Goal: Check status: Check status

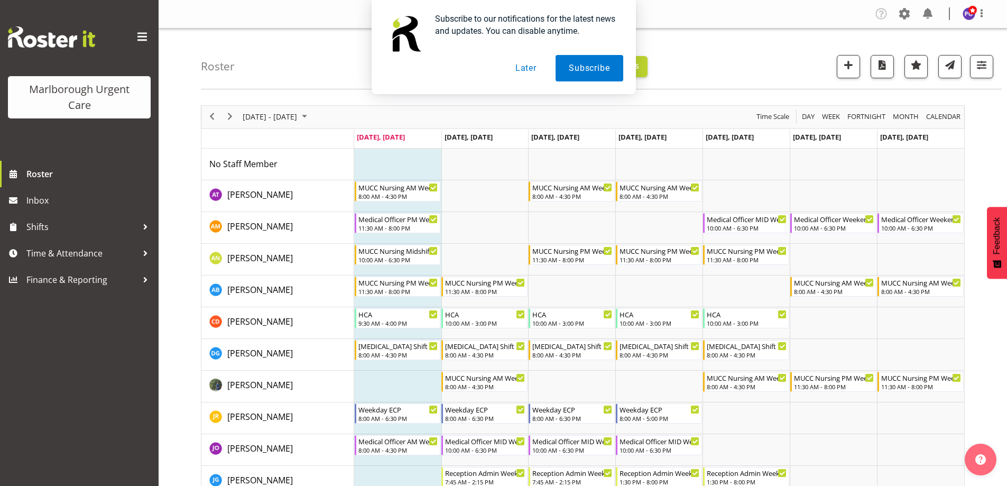
click at [529, 70] on button "Later" at bounding box center [526, 68] width 48 height 26
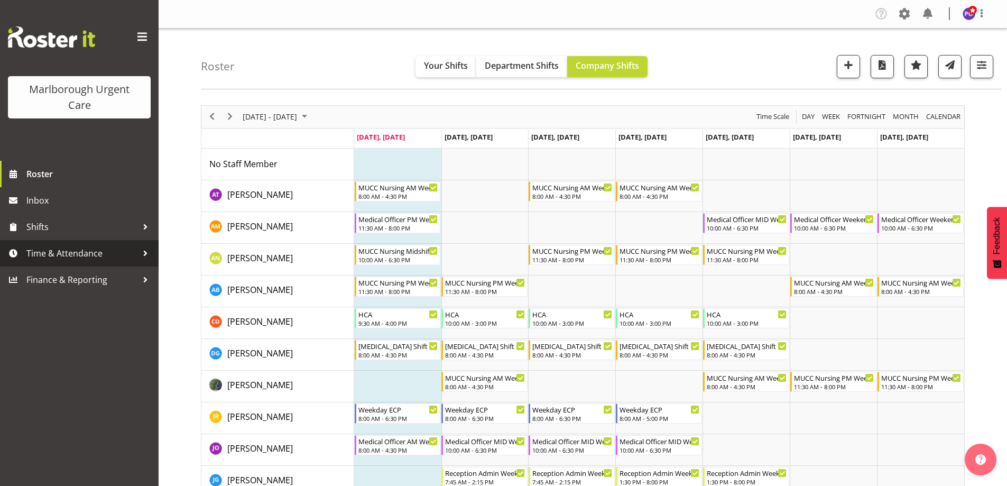
click at [41, 250] on span "Time & Attendance" at bounding box center [81, 253] width 111 height 16
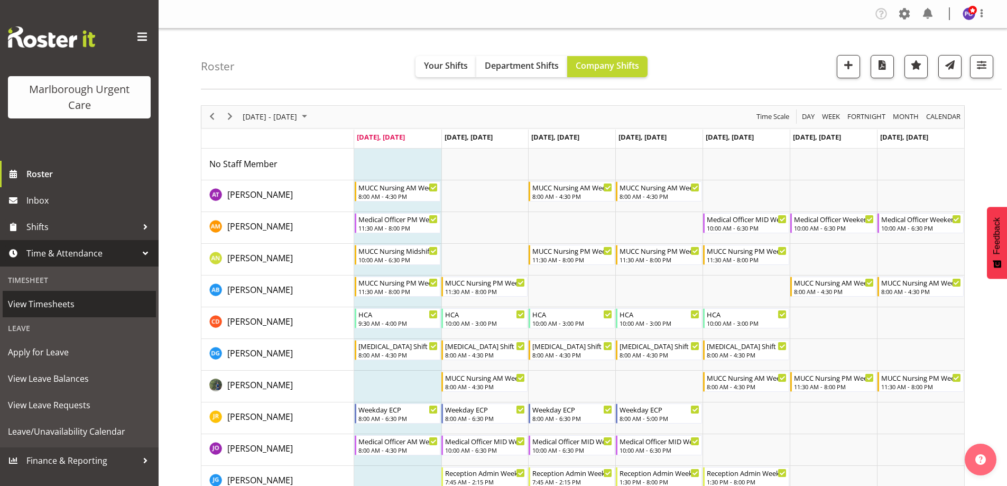
click at [55, 306] on span "View Timesheets" at bounding box center [79, 304] width 143 height 16
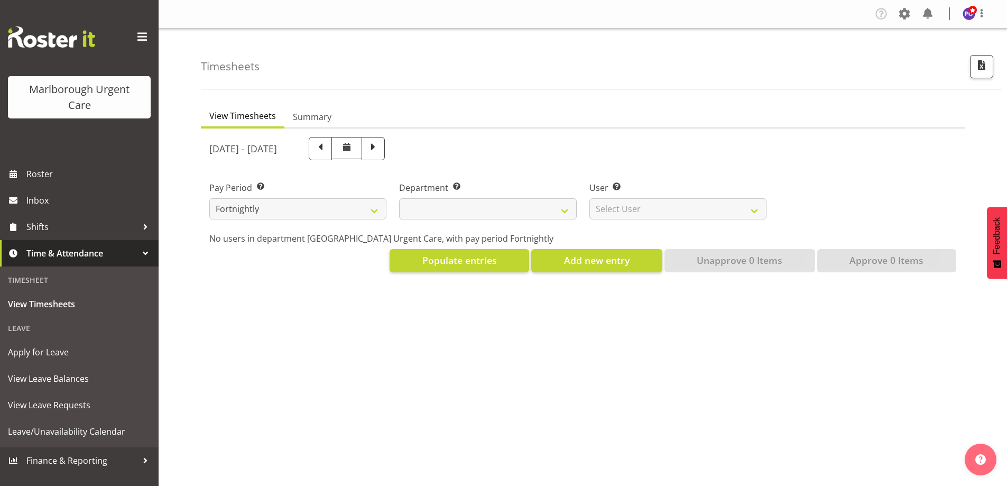
select select
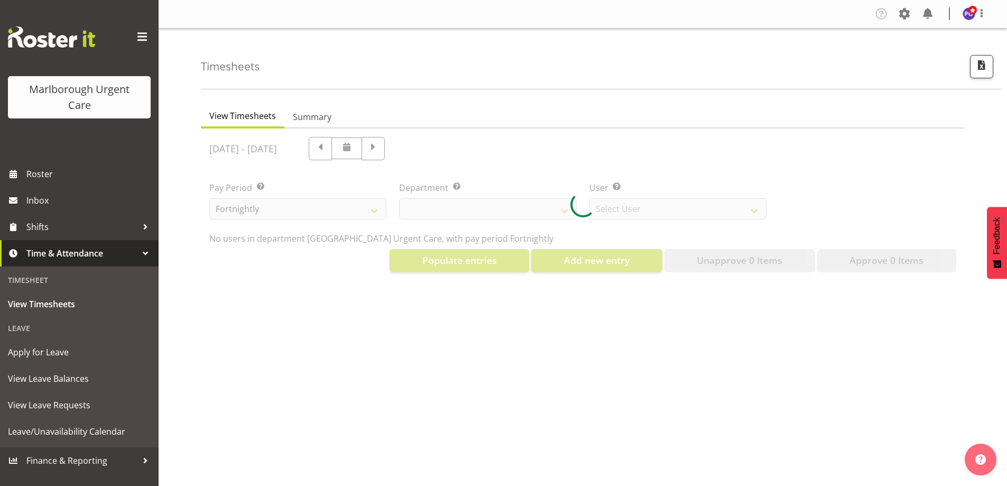
select select "11836"
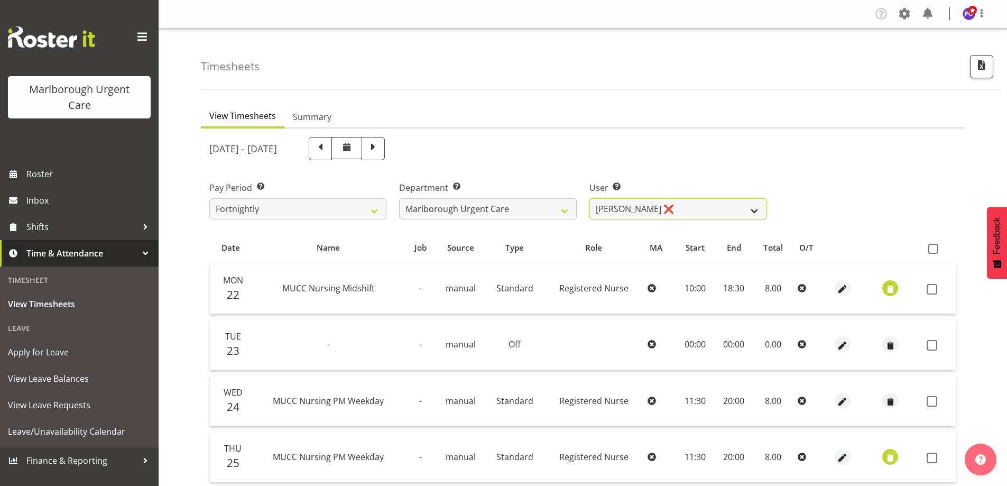
click at [757, 207] on select "Agnes Tyson ❌ Alysia Newman-Woods ❌ Andrew Brooks ❌ Cordelia Davies ❌ Gloria Va…" at bounding box center [677, 208] width 177 height 21
click at [822, 169] on div "Pay Period Select which pay period you would like to view. Fortnightly MPHO - H…" at bounding box center [583, 196] width 760 height 59
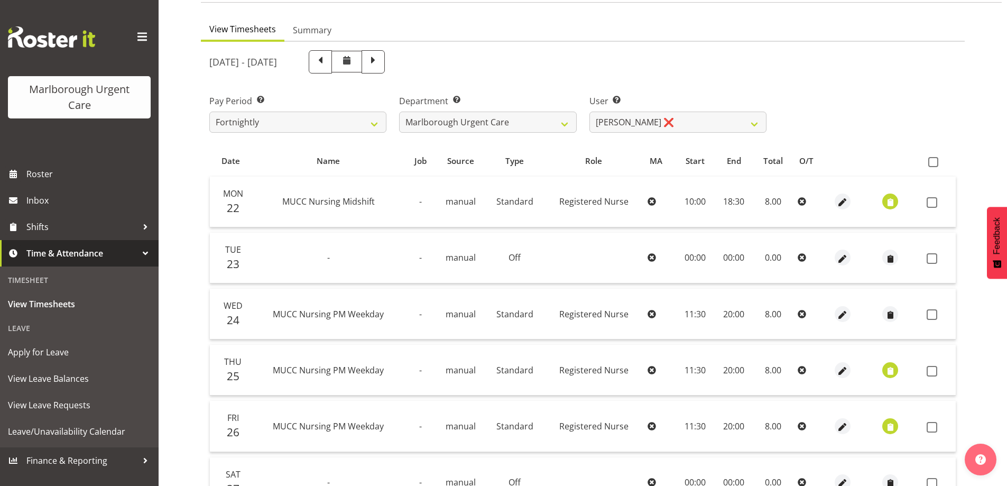
scroll to position [106, 0]
